Goal: Task Accomplishment & Management: Use online tool/utility

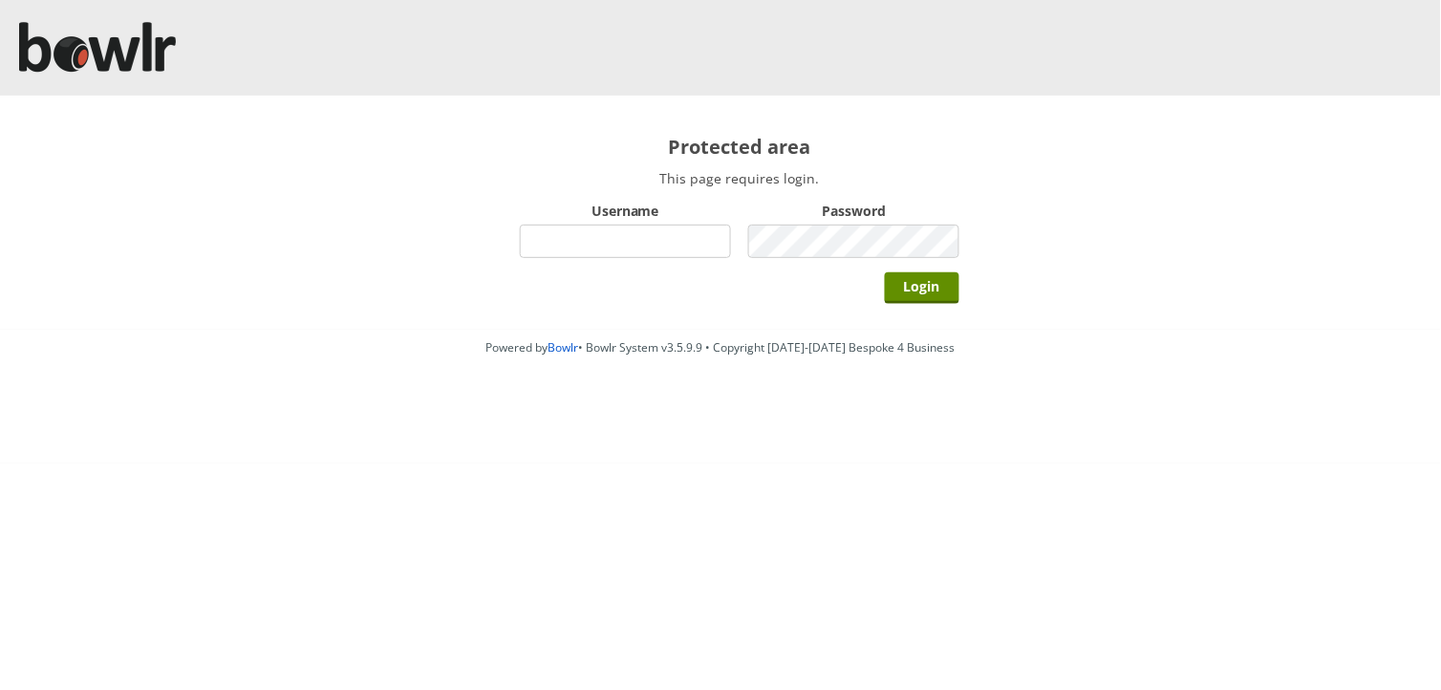
click at [568, 249] on input "Username" at bounding box center [625, 241] width 211 height 33
type input "hornseaindoorbowlsclub"
click at [885, 272] on input "Login" at bounding box center [922, 288] width 75 height 32
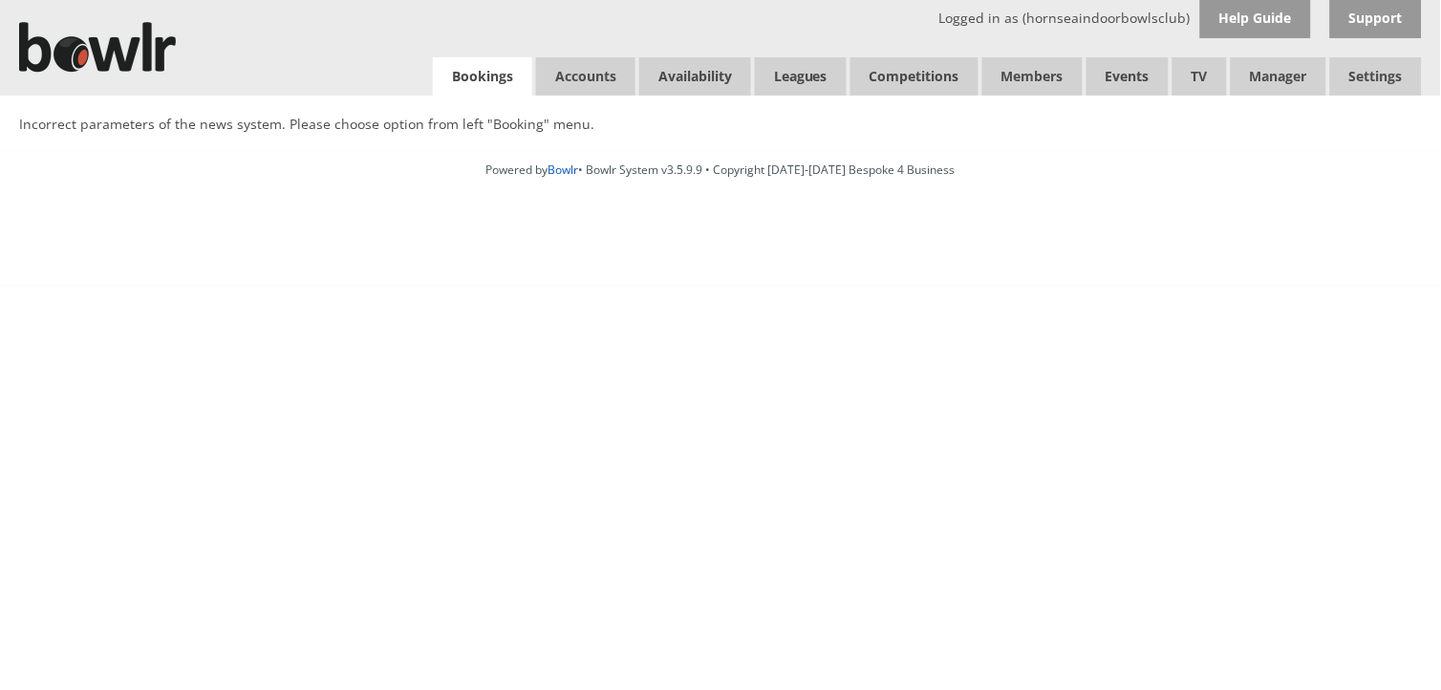
click at [479, 68] on link "Bookings" at bounding box center [482, 76] width 99 height 39
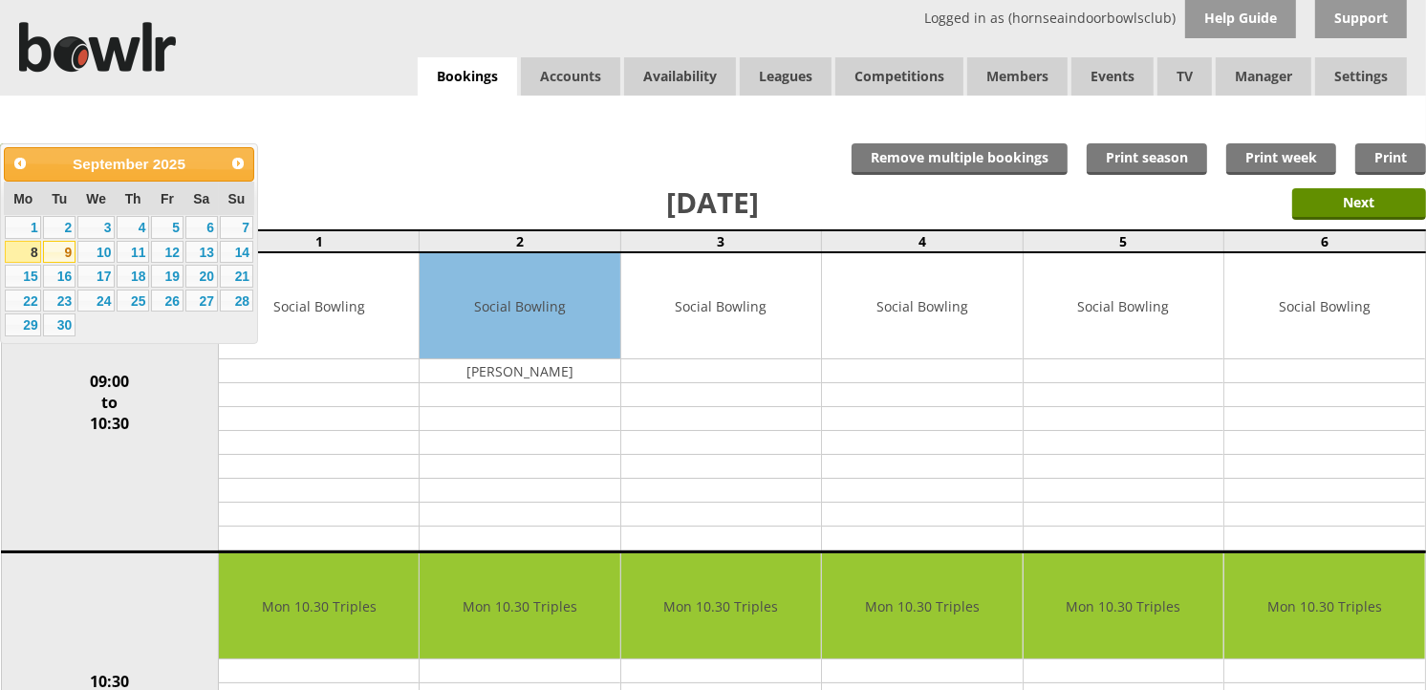
click at [62, 251] on link "9" at bounding box center [59, 252] width 32 height 23
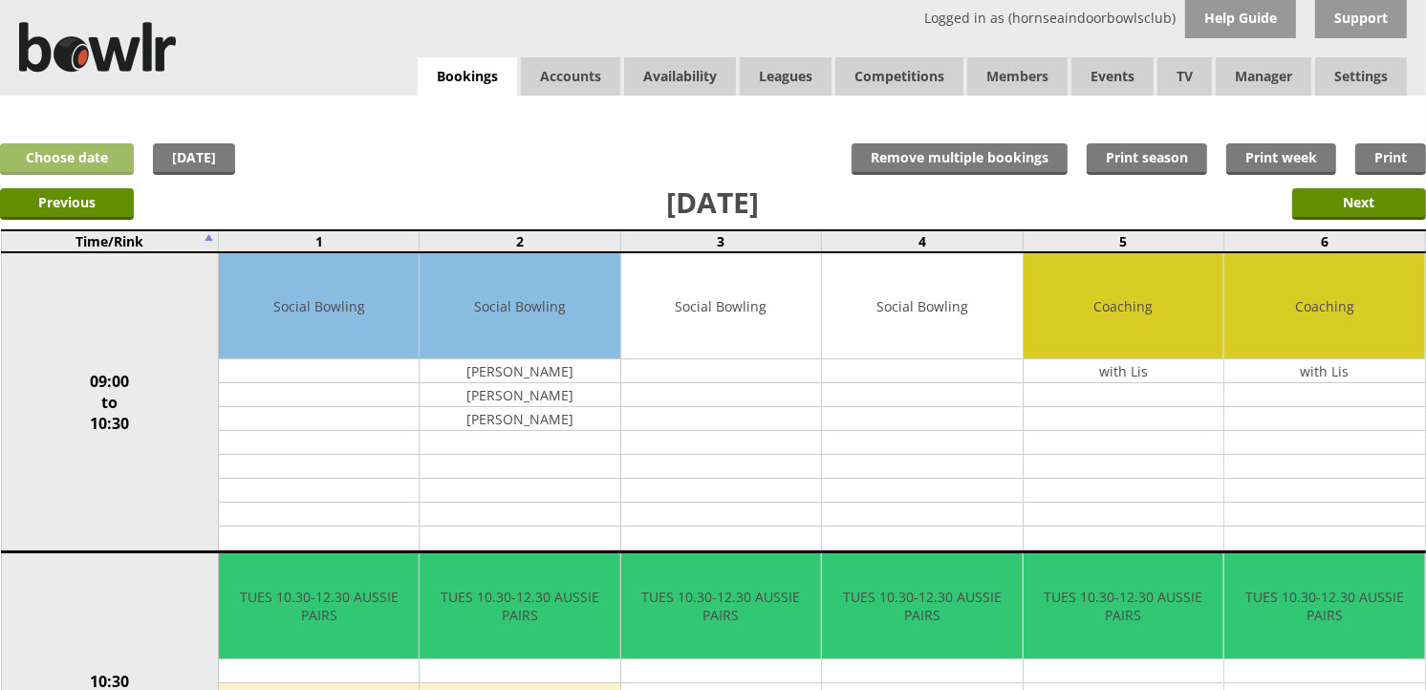
click at [78, 164] on link "Choose date" at bounding box center [67, 159] width 134 height 32
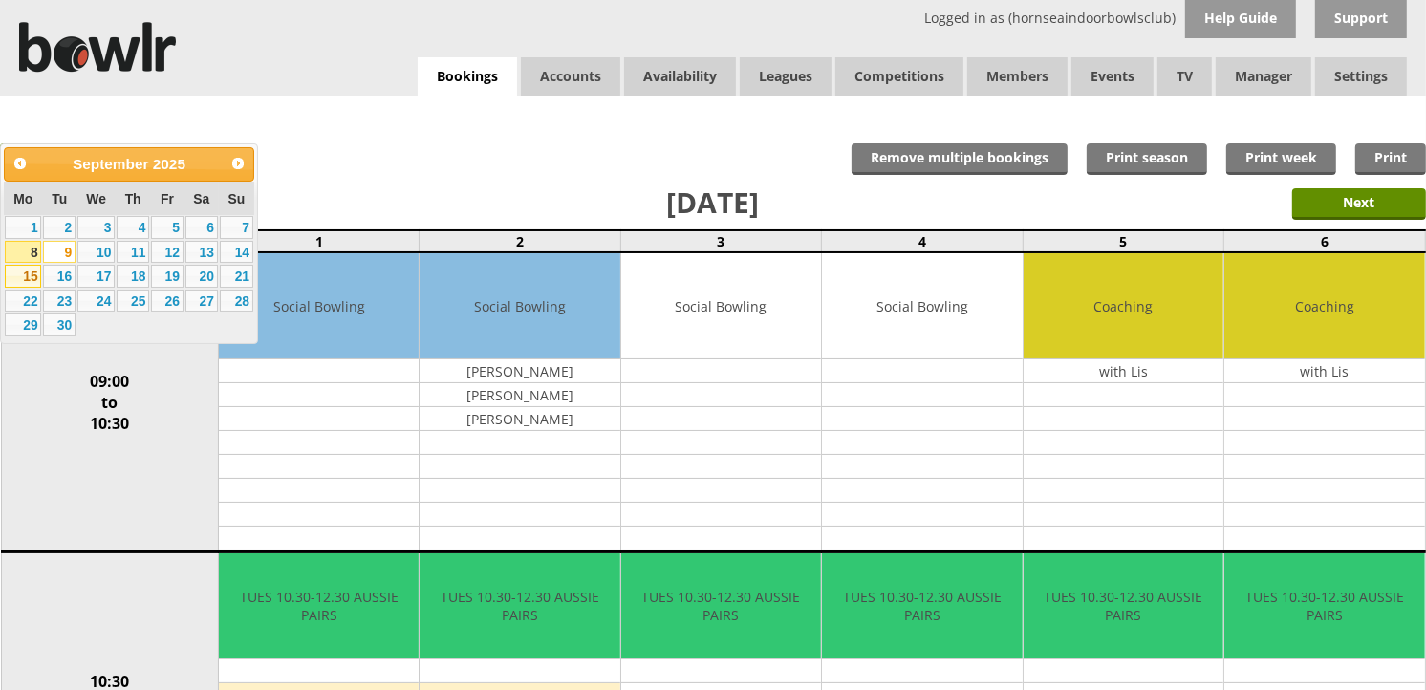
click at [32, 269] on link "15" at bounding box center [23, 276] width 36 height 23
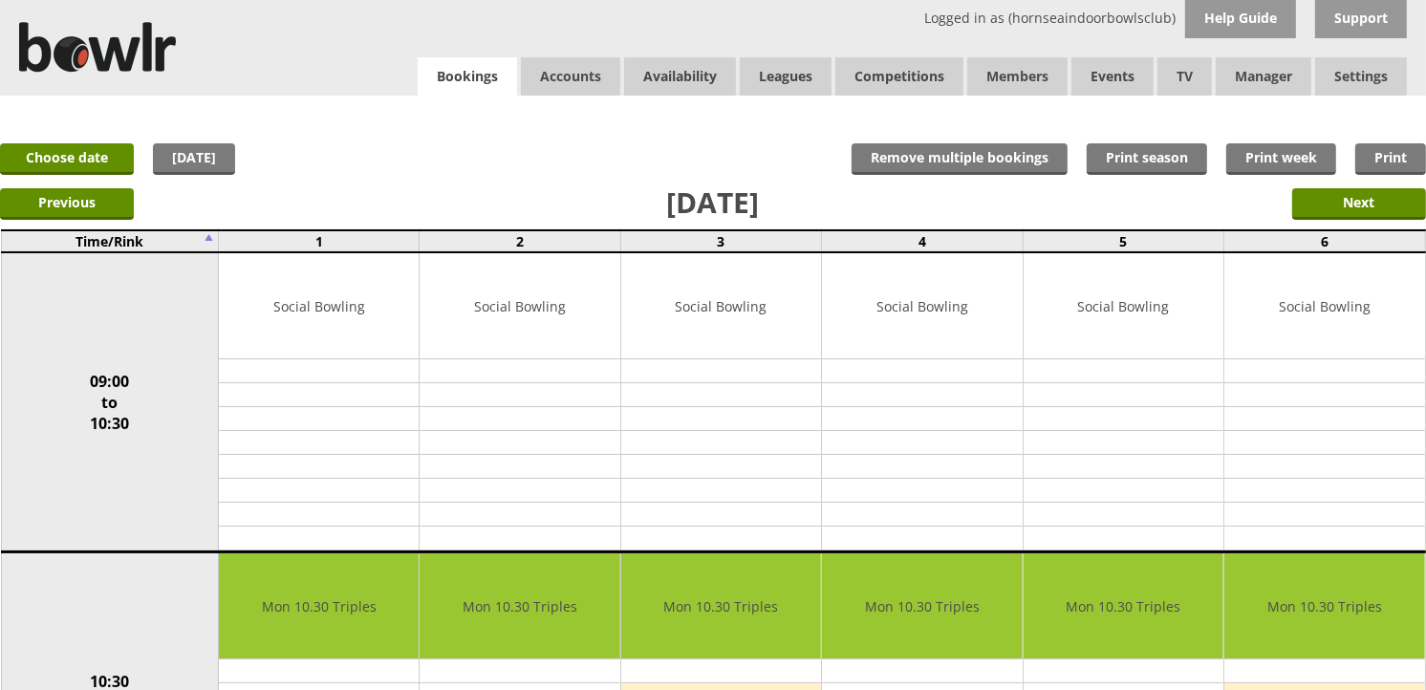
click at [481, 68] on link "Bookings" at bounding box center [467, 76] width 99 height 39
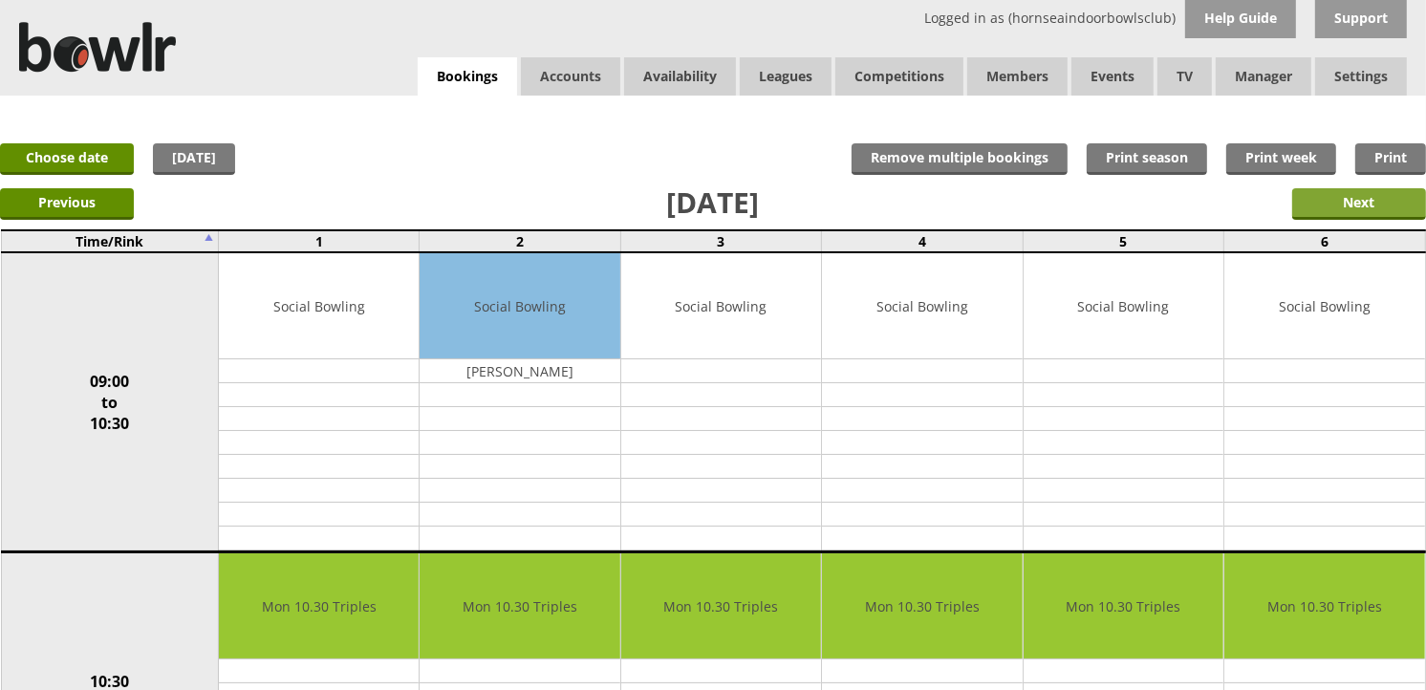
click at [1307, 203] on input "Next" at bounding box center [1359, 204] width 134 height 32
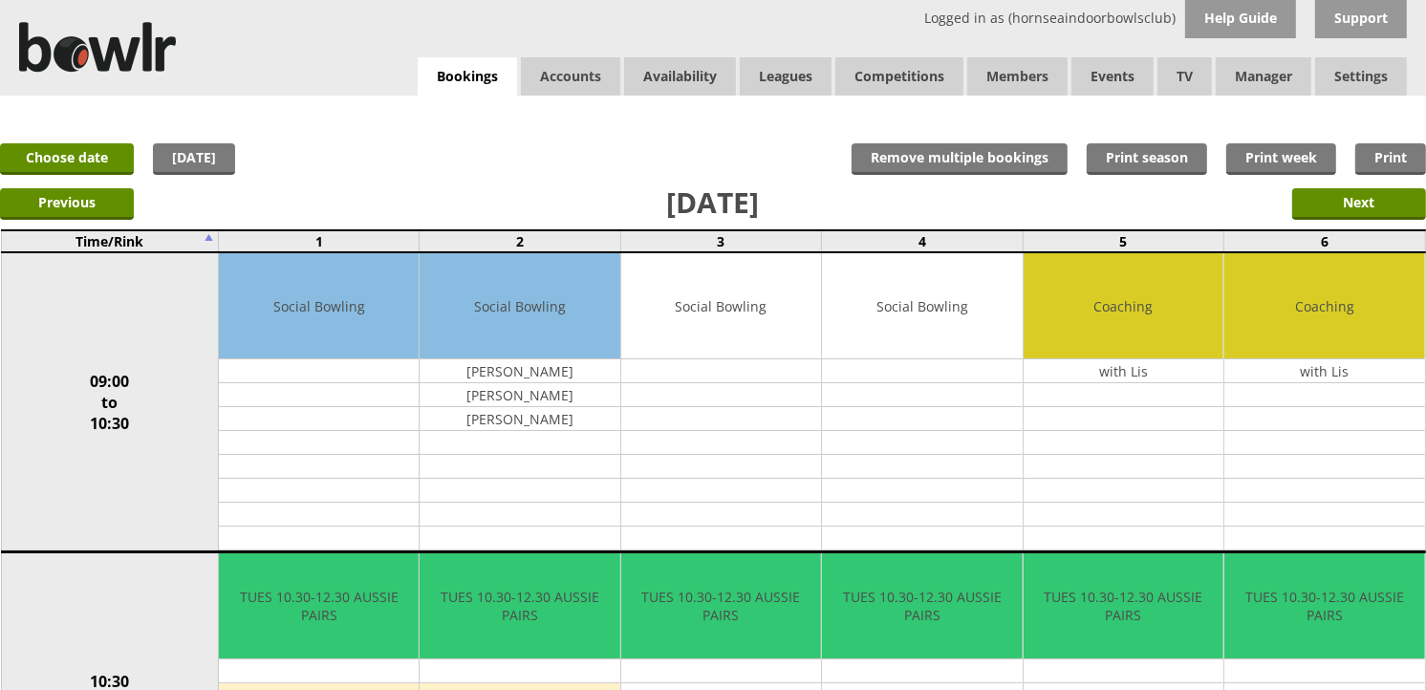
scroll to position [106, 0]
